Goal: Find specific page/section: Find specific page/section

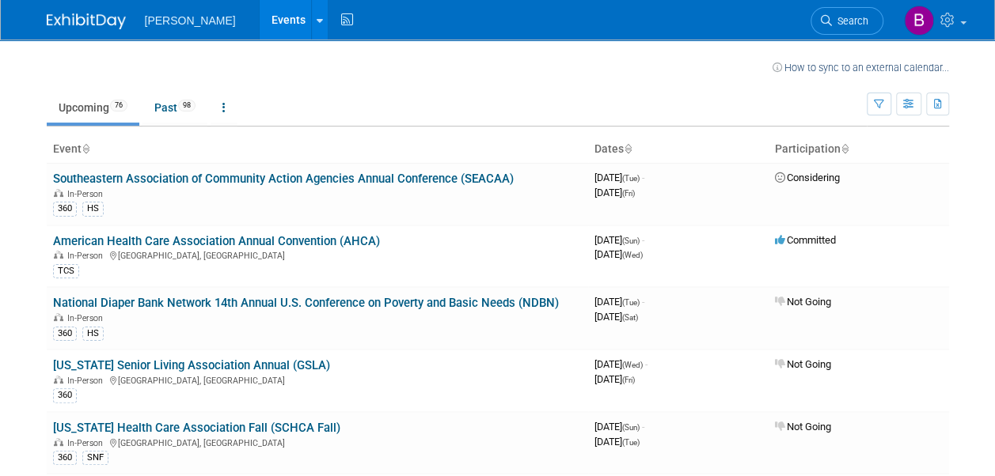
click at [632, 147] on icon at bounding box center [628, 150] width 8 height 10
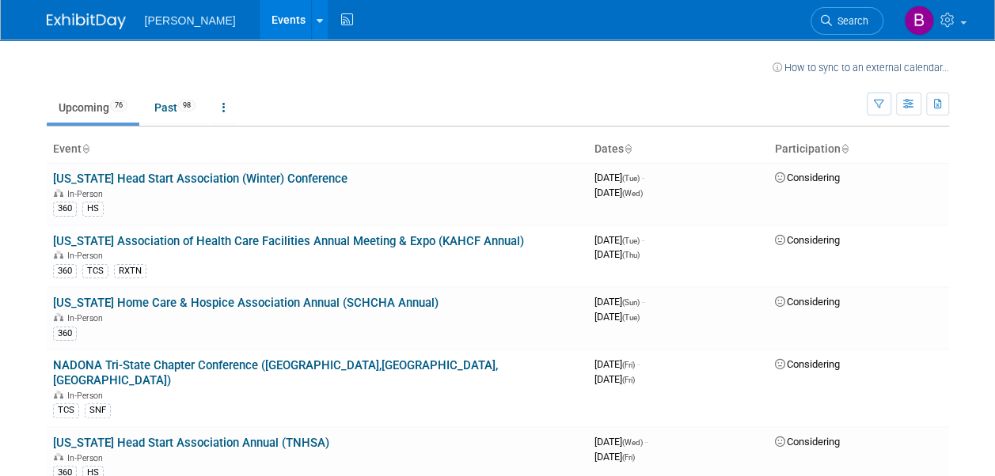
click at [632, 147] on icon at bounding box center [628, 150] width 8 height 10
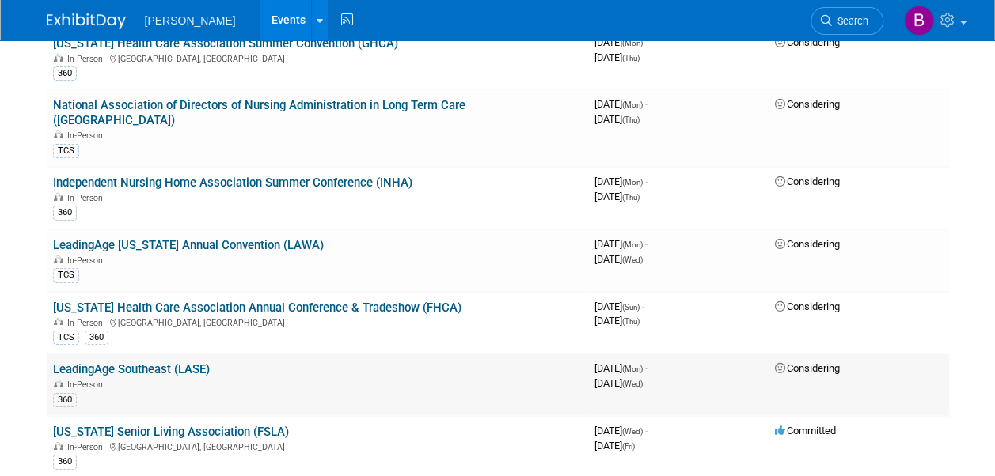
scroll to position [2654, 0]
